Goal: Register for event/course

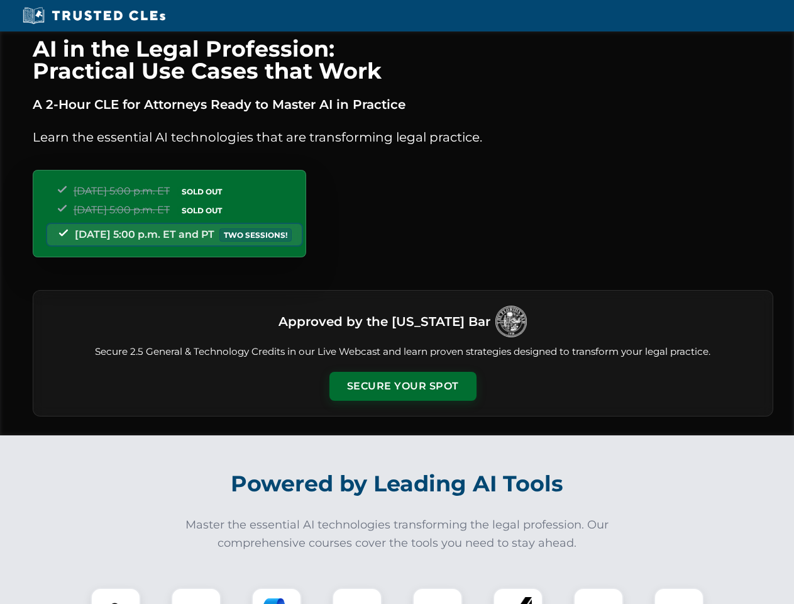
click at [402, 386] on button "Secure Your Spot" at bounding box center [402, 386] width 147 height 29
click at [116, 595] on img at bounding box center [115, 612] width 36 height 36
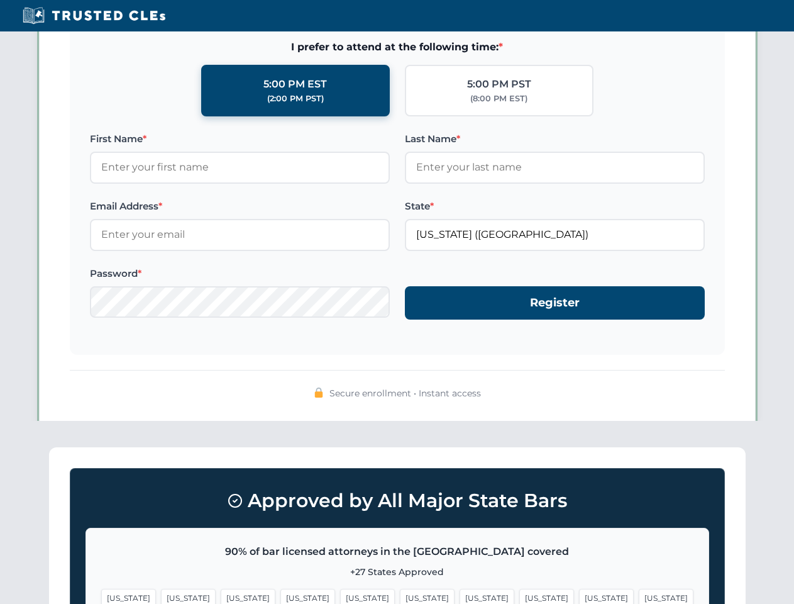
click at [460, 595] on span "[US_STATE]" at bounding box center [487, 598] width 55 height 18
click at [579, 595] on span "[US_STATE]" at bounding box center [606, 598] width 55 height 18
